Goal: Transaction & Acquisition: Purchase product/service

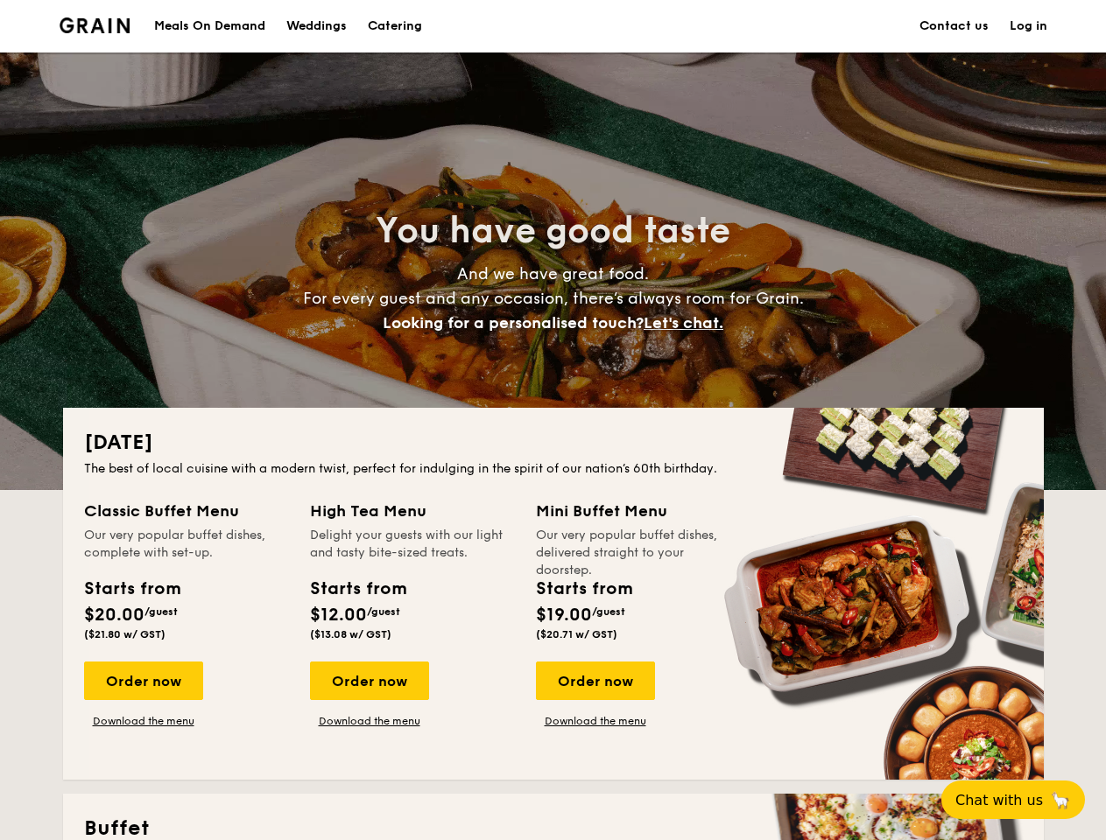
click at [552, 420] on div "[DATE] The best of local cuisine with a modern twist, perfect for indulging in …" at bounding box center [553, 594] width 981 height 372
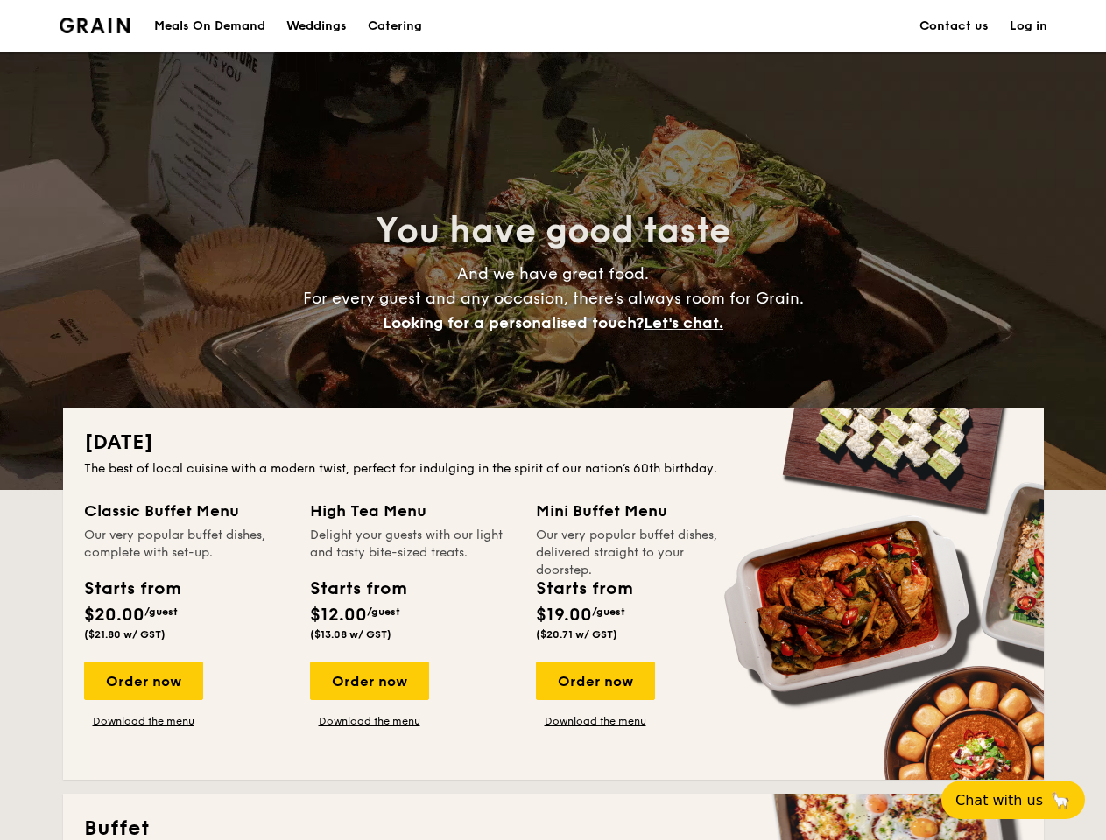
click at [1028, 26] on link "Log in" at bounding box center [1028, 26] width 38 height 53
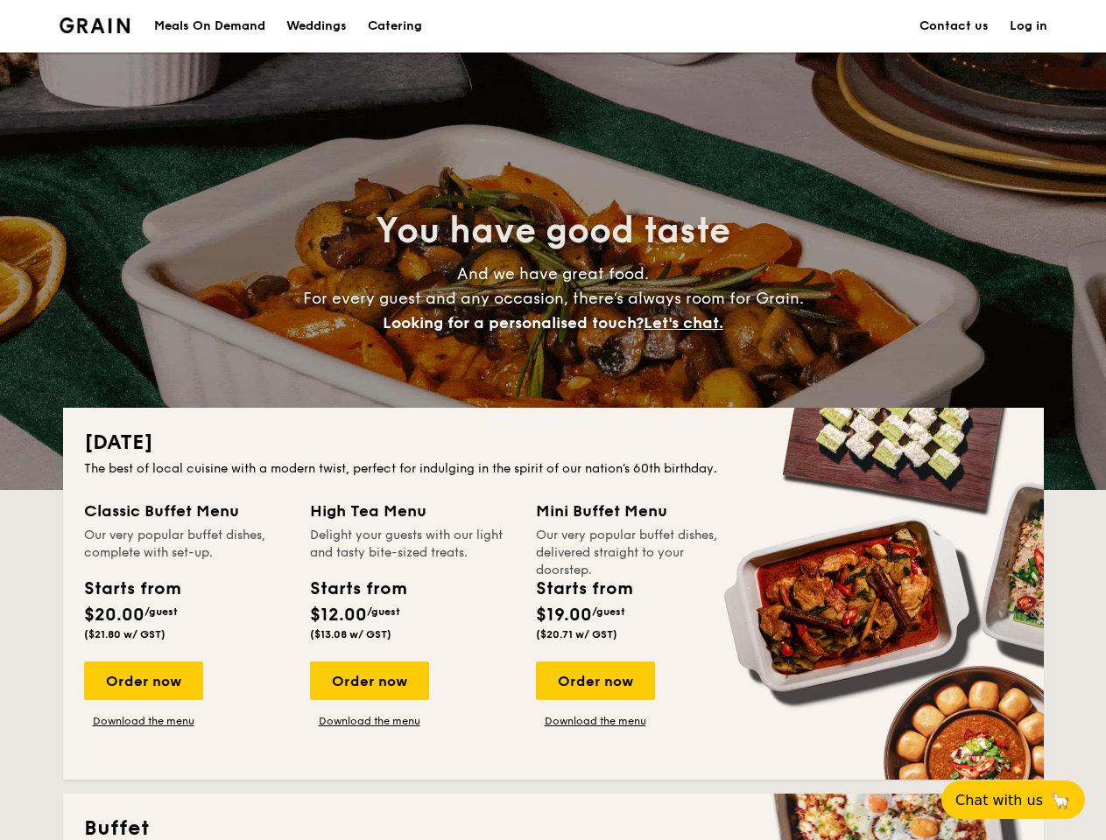
click at [688, 323] on span "Let's chat." at bounding box center [683, 322] width 80 height 19
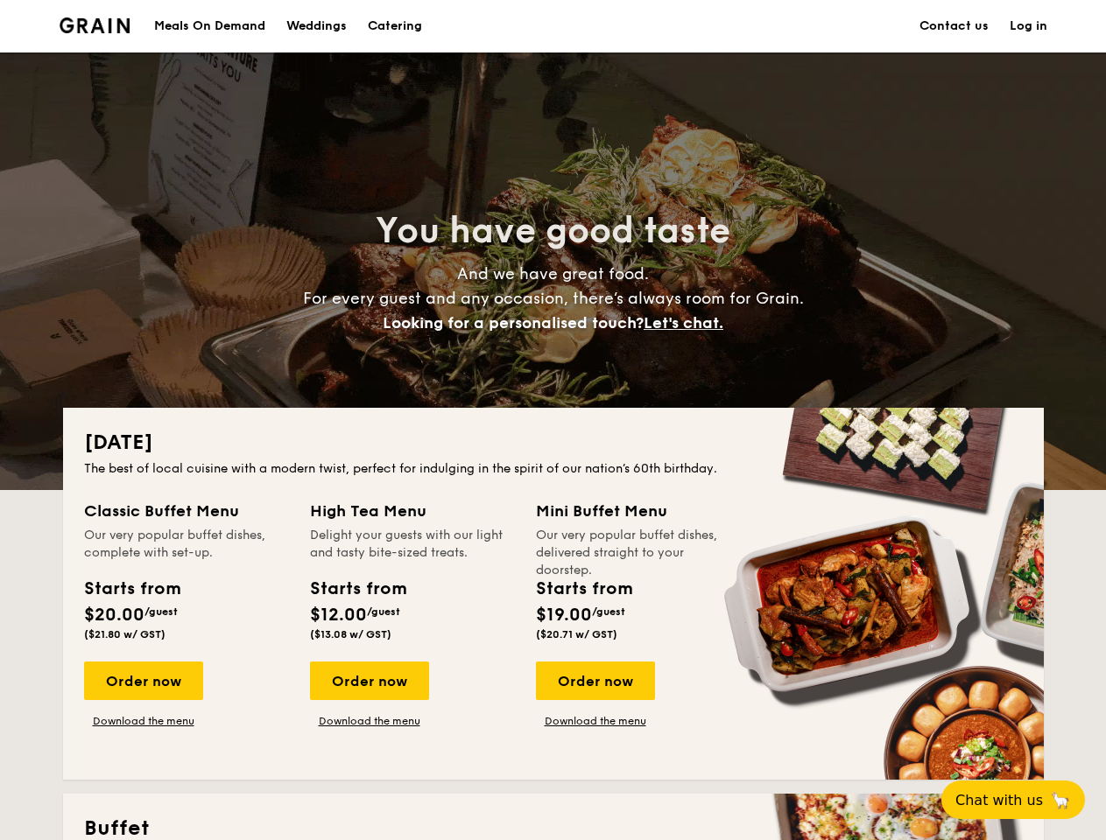
click at [143, 681] on div "Order now" at bounding box center [143, 681] width 119 height 39
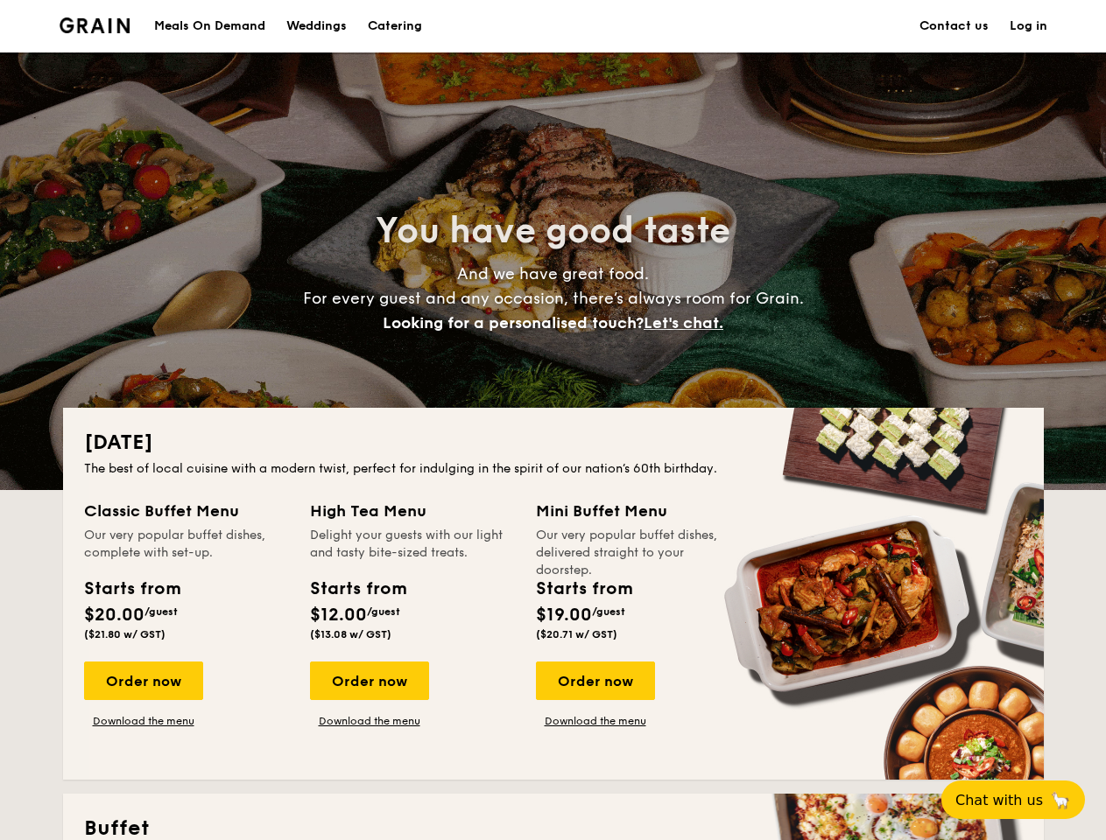
click at [369, 681] on div "Order now" at bounding box center [369, 681] width 119 height 39
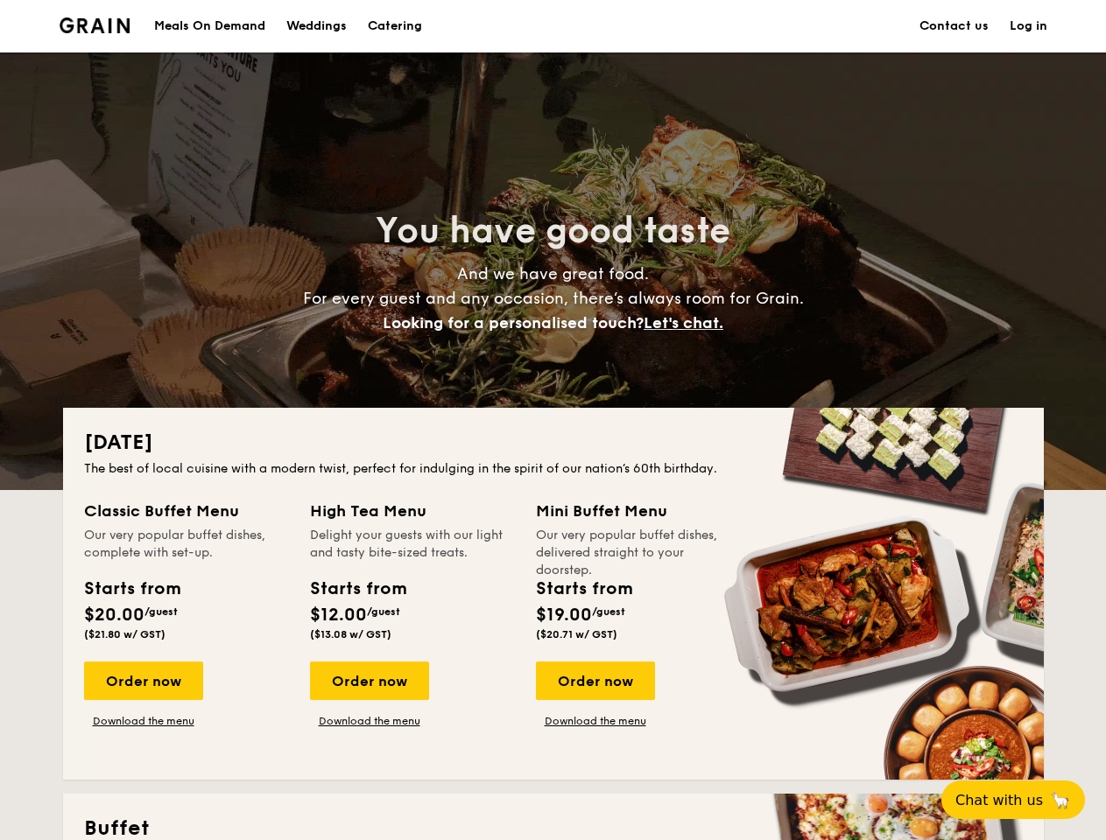
click at [594, 681] on div "Order now" at bounding box center [595, 681] width 119 height 39
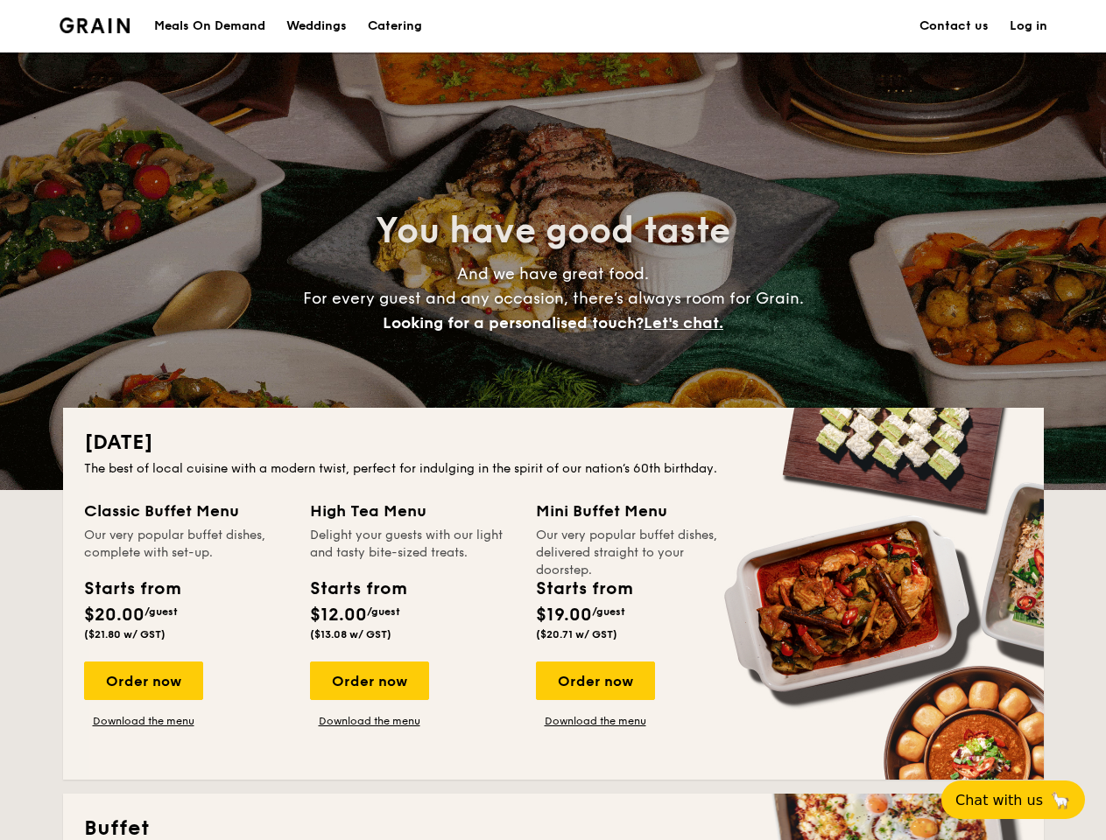
click at [1023, 800] on span "Chat with us" at bounding box center [999, 800] width 88 height 17
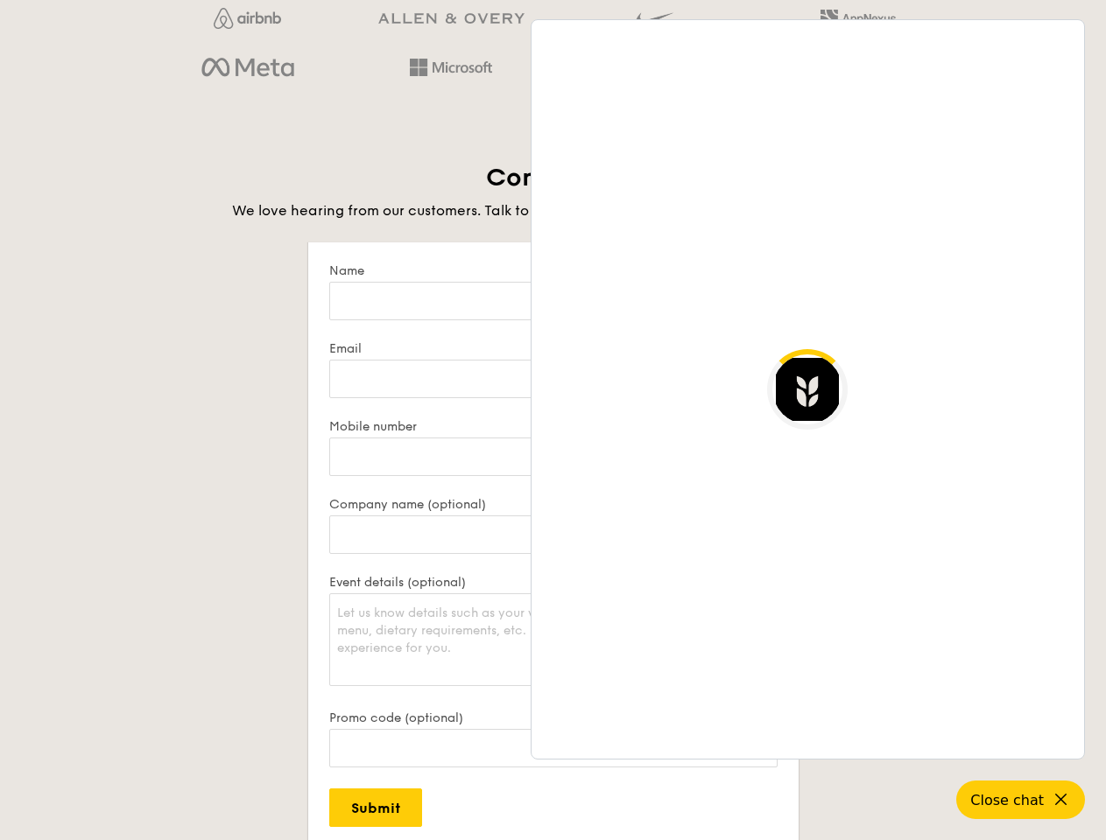
scroll to position [3391, 0]
